Goal: Check status: Check status

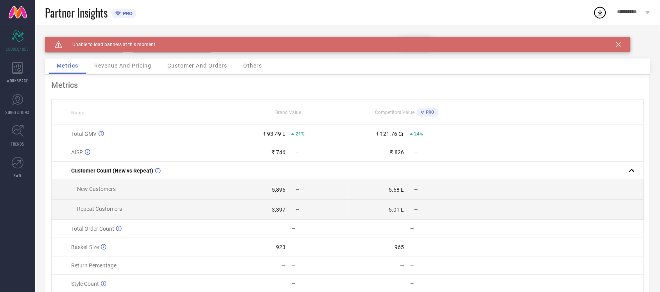
click at [617, 44] on icon at bounding box center [618, 44] width 5 height 5
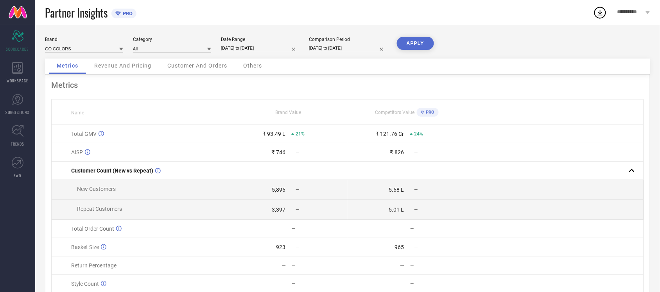
select select "8"
select select "2025"
select select "9"
select select "2025"
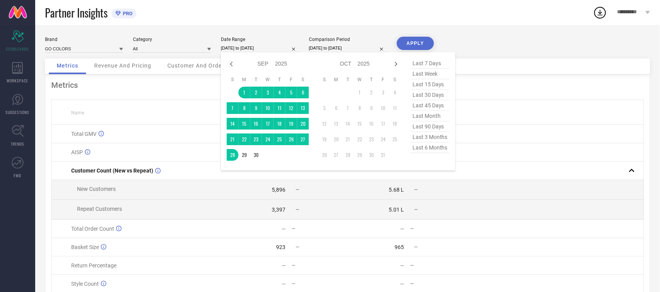
click at [242, 49] on input "01-09-2025 to 28-09-2025" at bounding box center [260, 48] width 78 height 8
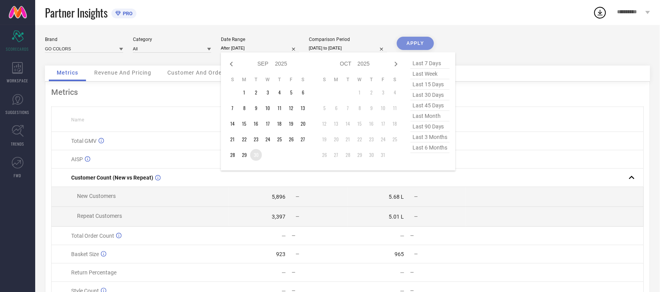
click at [259, 149] on table "S M T W T F S 1 2 3 4 5 6 7 8 9 10 11 12 13 14 15 16 17 18 19 20 21 22 23 24 25…" at bounding box center [268, 119] width 82 height 92
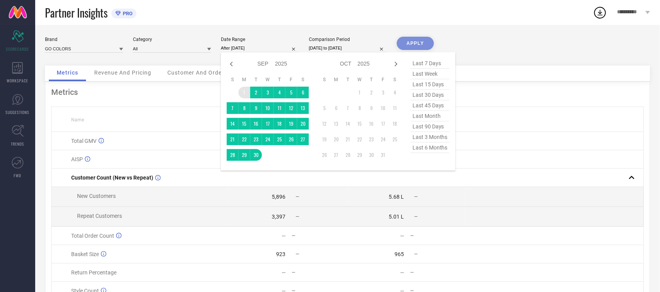
type input "[DATE] to [DATE]"
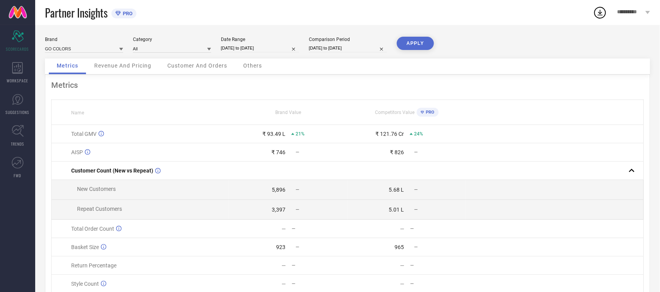
click at [423, 46] on button "APPLY" at bounding box center [415, 43] width 37 height 13
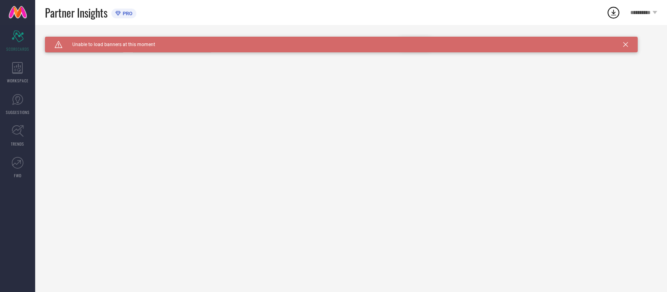
type input "All"
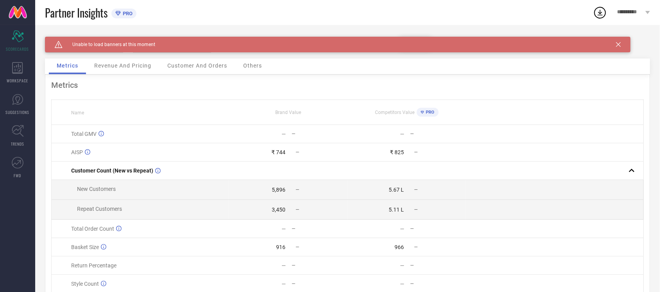
click at [617, 43] on icon at bounding box center [618, 44] width 5 height 5
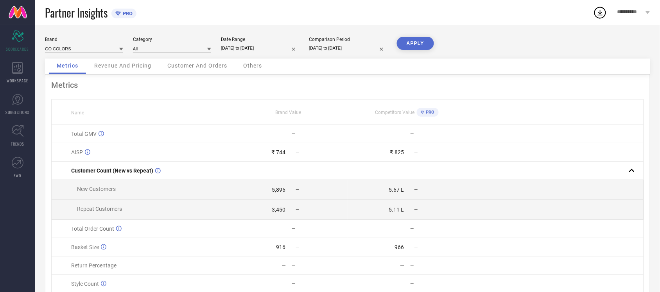
select select "8"
select select "2025"
select select "9"
select select "2025"
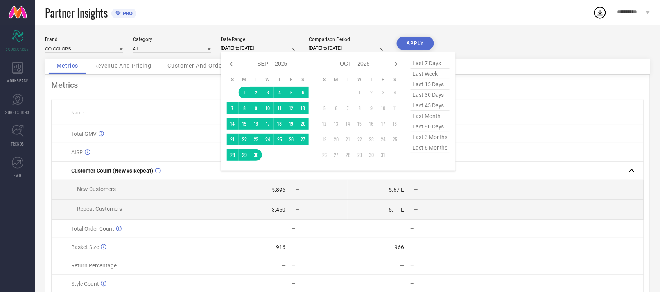
click at [236, 47] on input "[DATE] to [DATE]" at bounding box center [260, 48] width 78 height 8
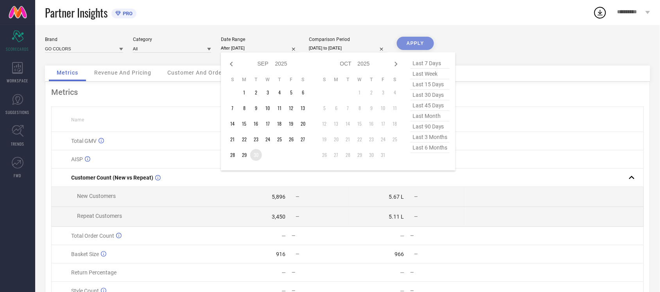
click at [256, 155] on td "30" at bounding box center [256, 155] width 12 height 12
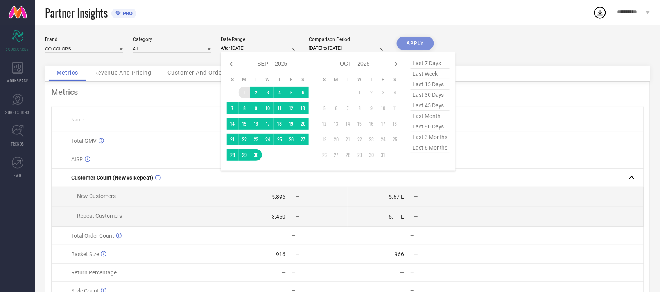
type input "[DATE] to [DATE]"
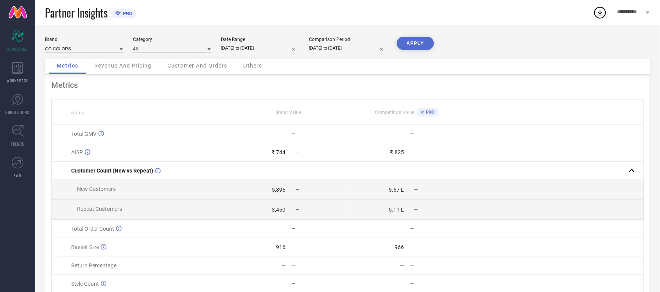
click at [417, 45] on button "APPLY" at bounding box center [415, 43] width 37 height 13
